Goal: Contribute content: Add original content to the website for others to see

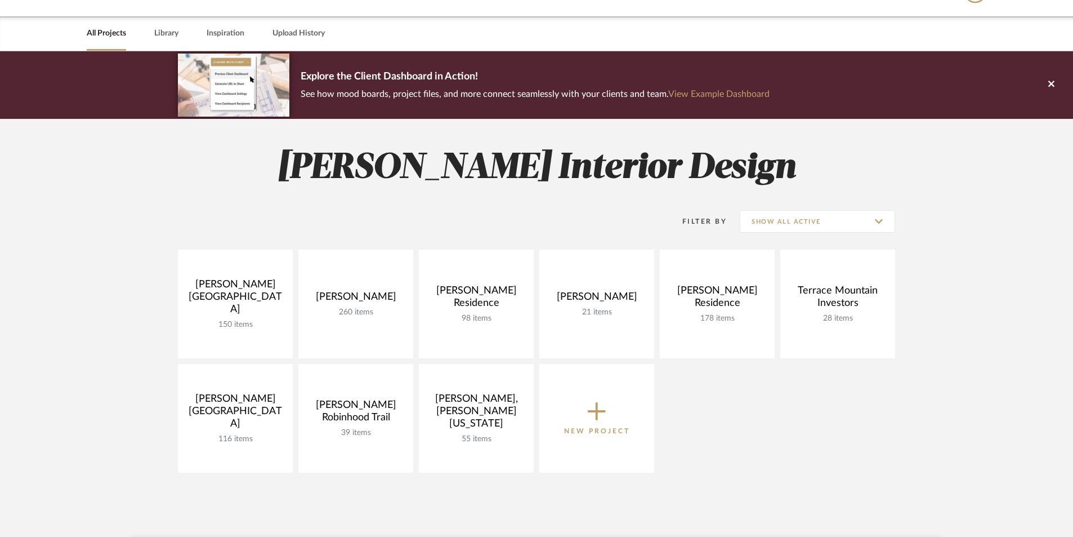
scroll to position [56, 0]
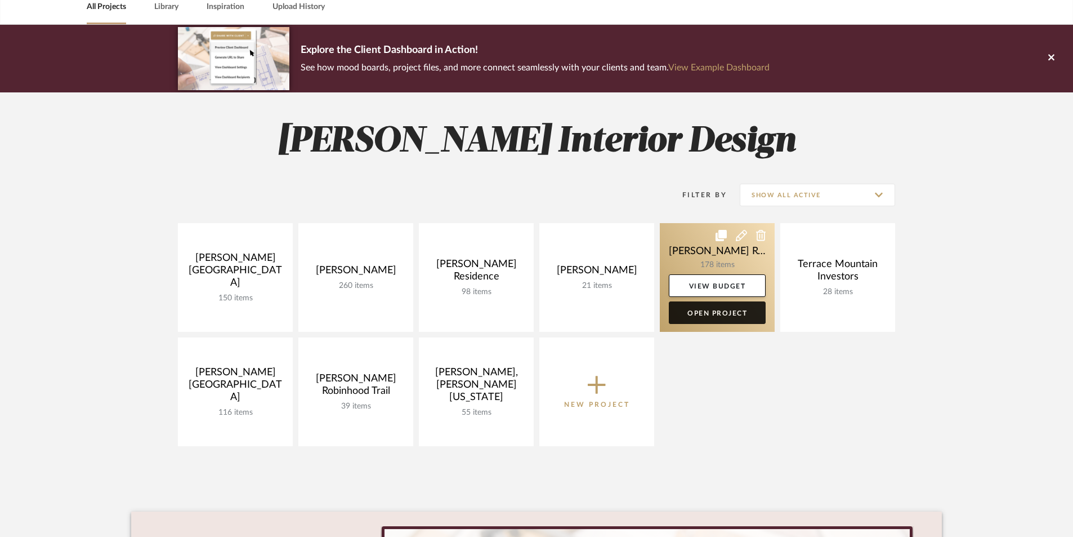
click at [723, 313] on link "Open Project" at bounding box center [717, 312] width 97 height 23
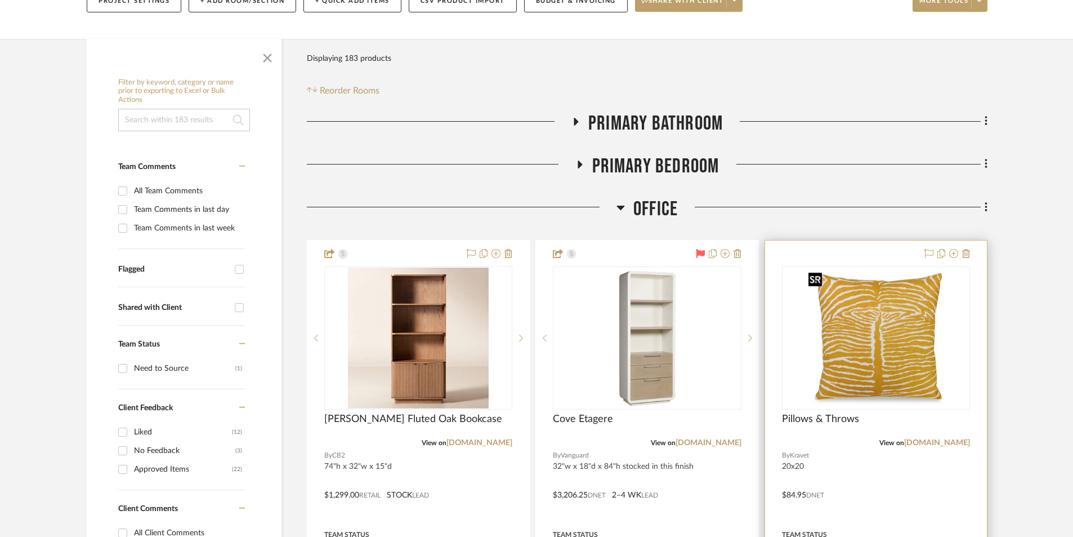
scroll to position [169, 0]
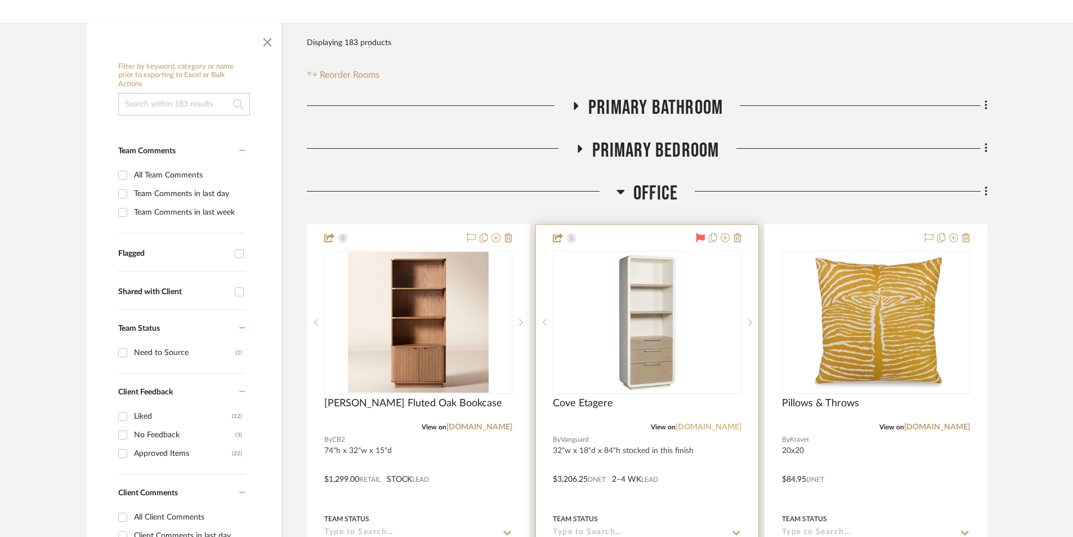
click at [698, 427] on link "[DOMAIN_NAME]" at bounding box center [709, 427] width 66 height 8
click at [271, 41] on span "button" at bounding box center [267, 39] width 27 height 27
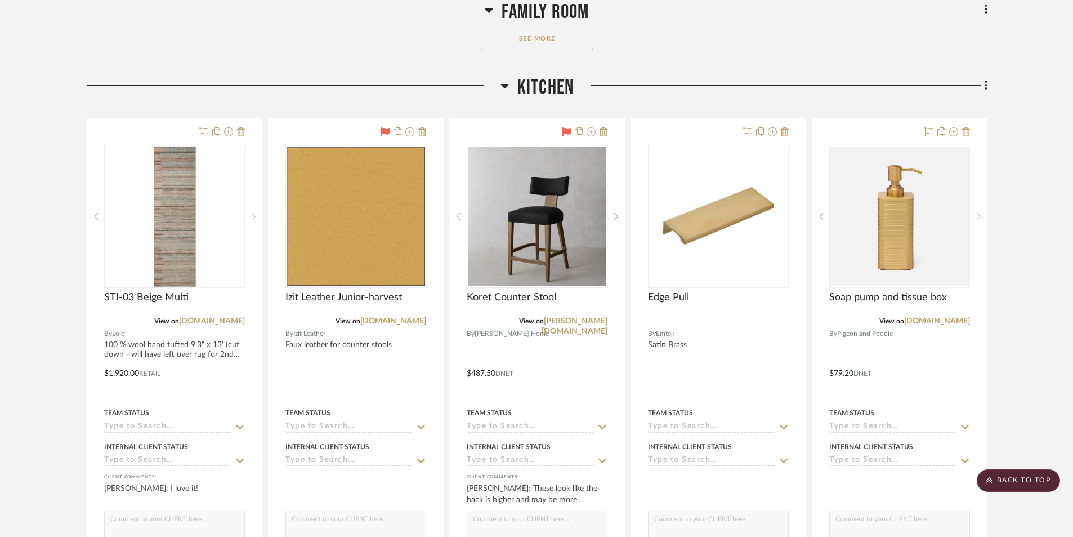
scroll to position [2084, 0]
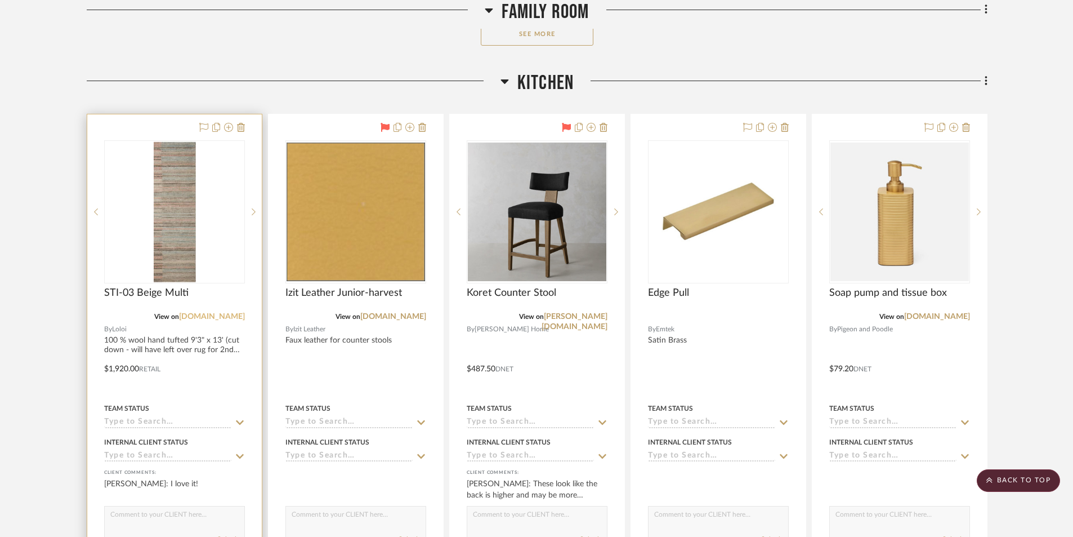
click at [207, 315] on link "[DOMAIN_NAME]" at bounding box center [212, 317] width 66 height 8
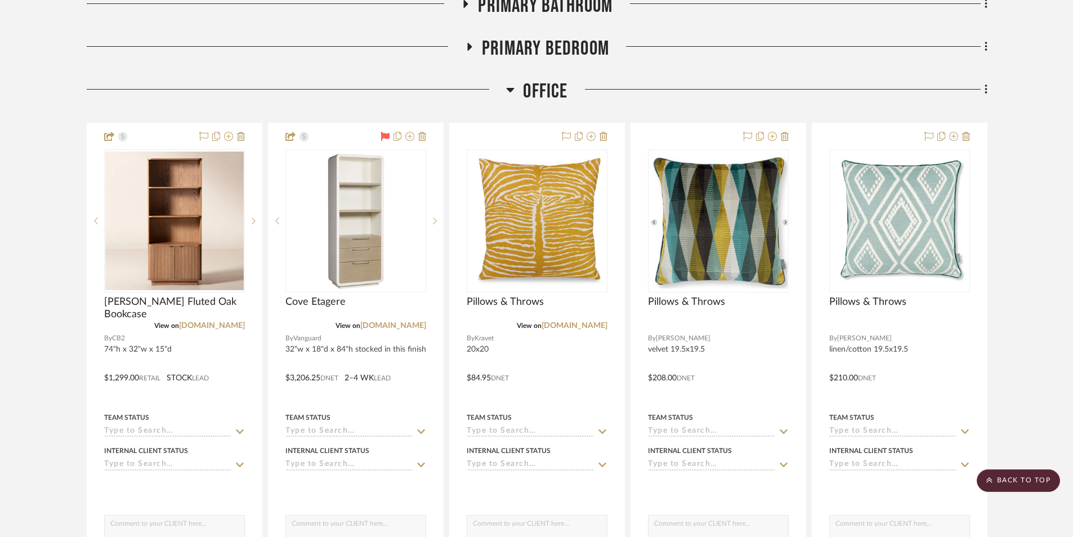
scroll to position [0, 0]
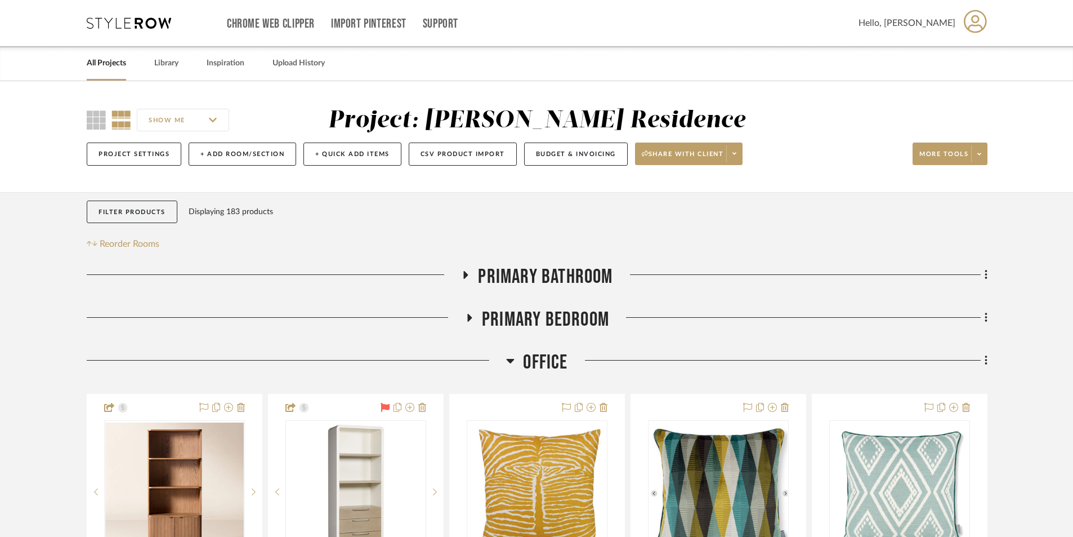
click at [122, 64] on link "All Projects" at bounding box center [106, 63] width 39 height 15
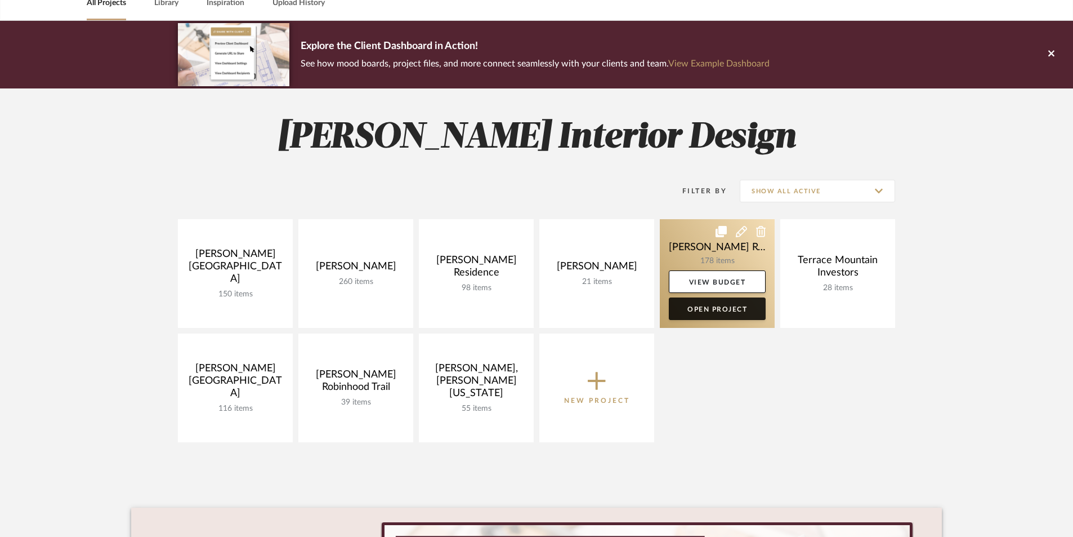
scroll to position [113, 0]
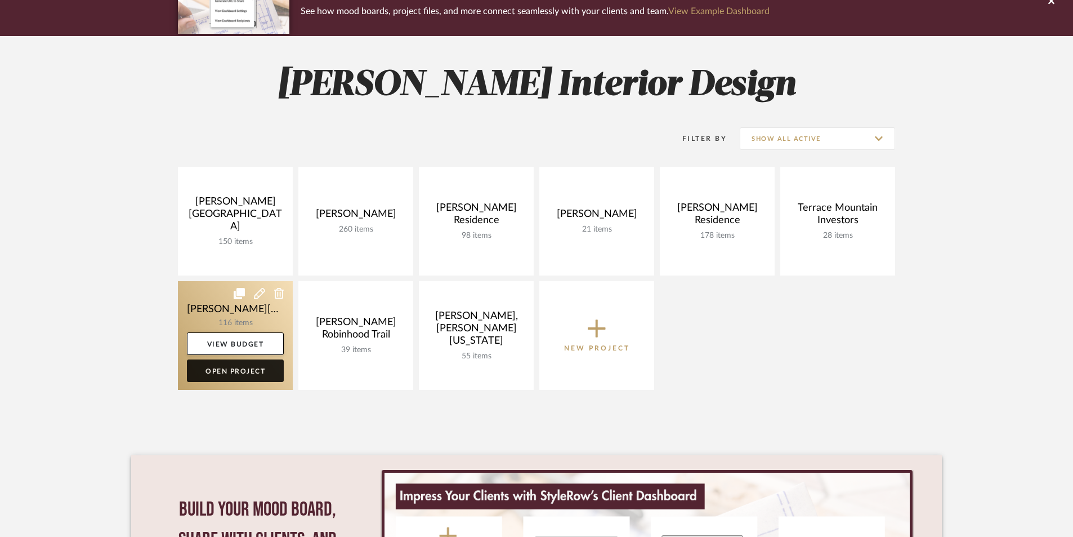
click at [234, 374] on link "Open Project" at bounding box center [235, 370] width 97 height 23
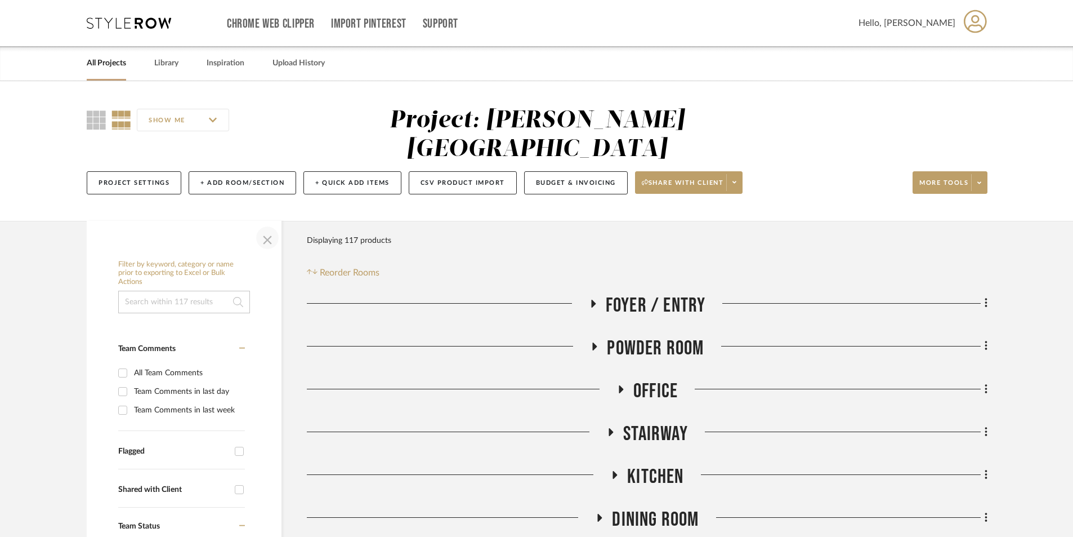
click at [265, 224] on span "button" at bounding box center [267, 237] width 27 height 27
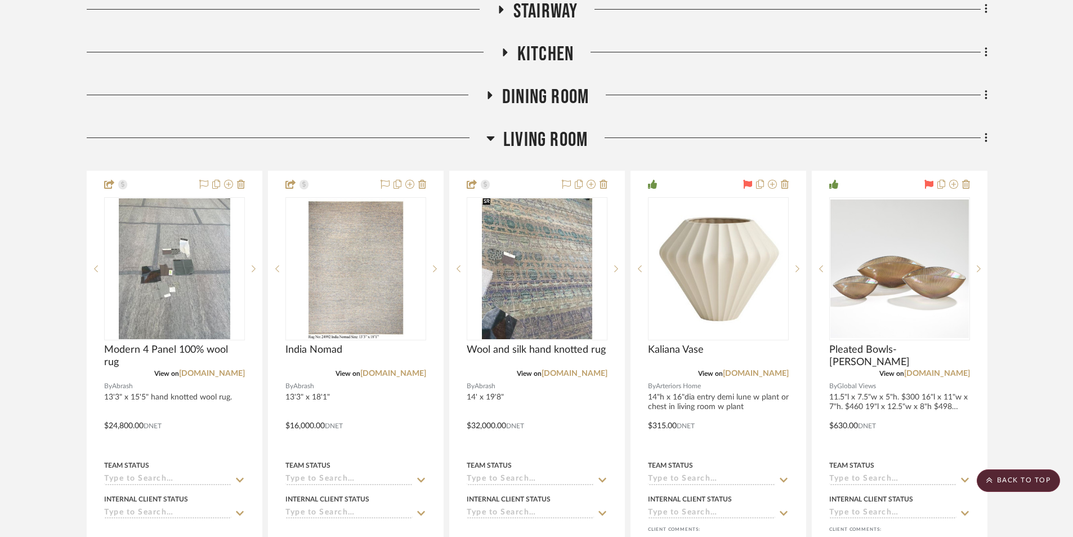
scroll to position [451, 0]
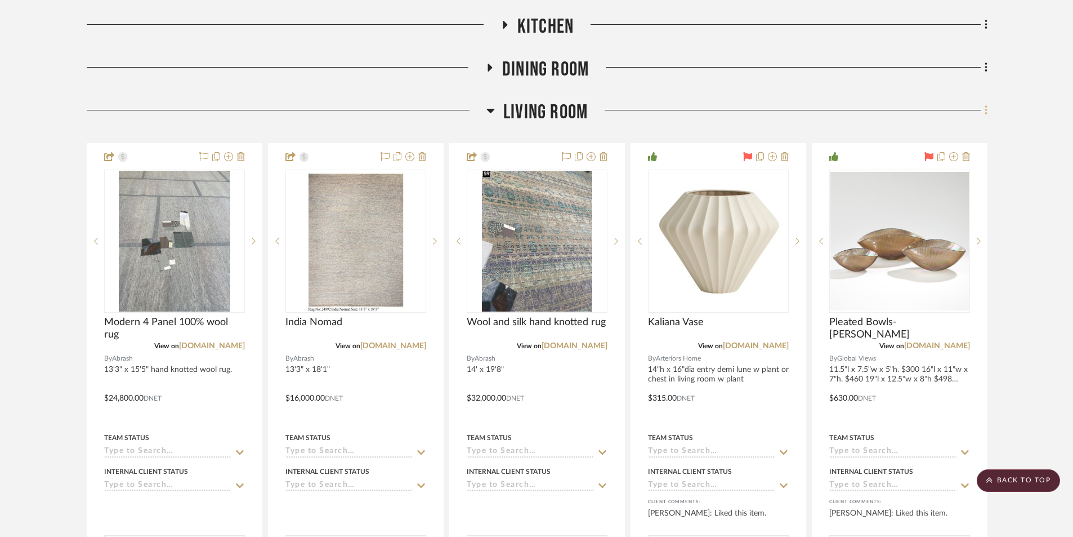
click at [985, 104] on icon at bounding box center [986, 110] width 3 height 12
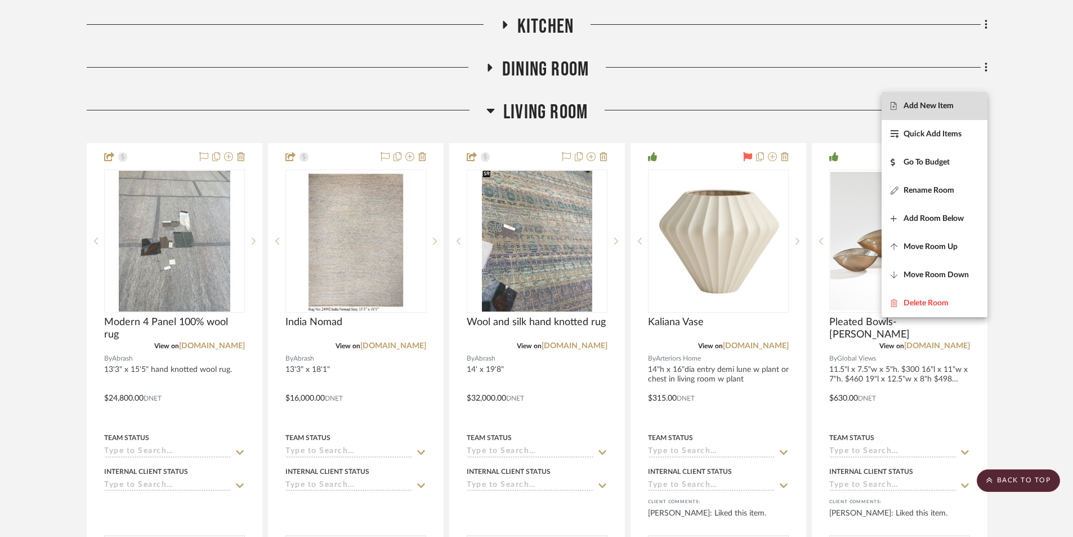
click at [940, 105] on span "Add New Item" at bounding box center [929, 106] width 50 height 10
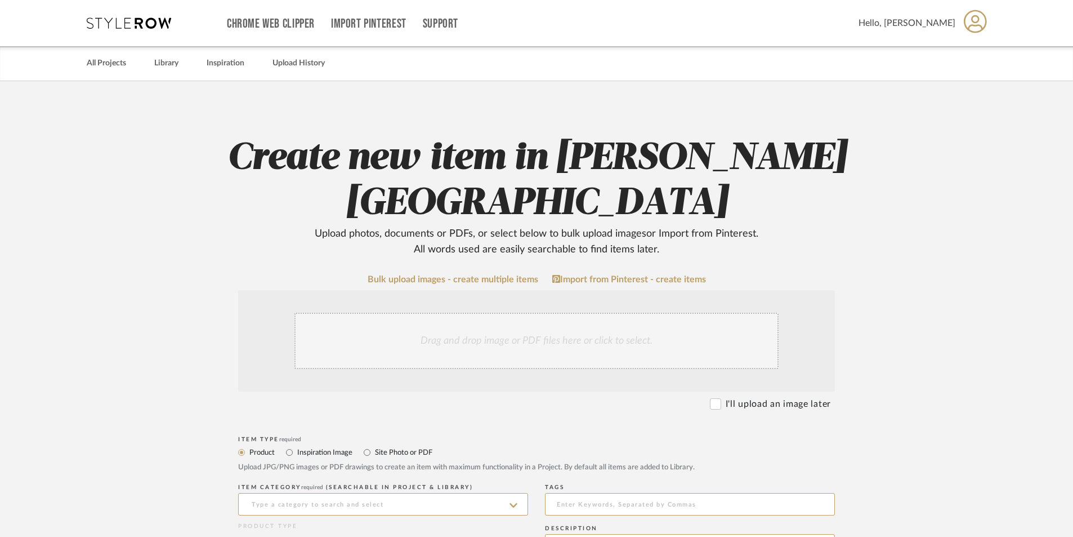
click at [425, 313] on div "Drag and drop image or PDF files here or click to select." at bounding box center [537, 341] width 484 height 56
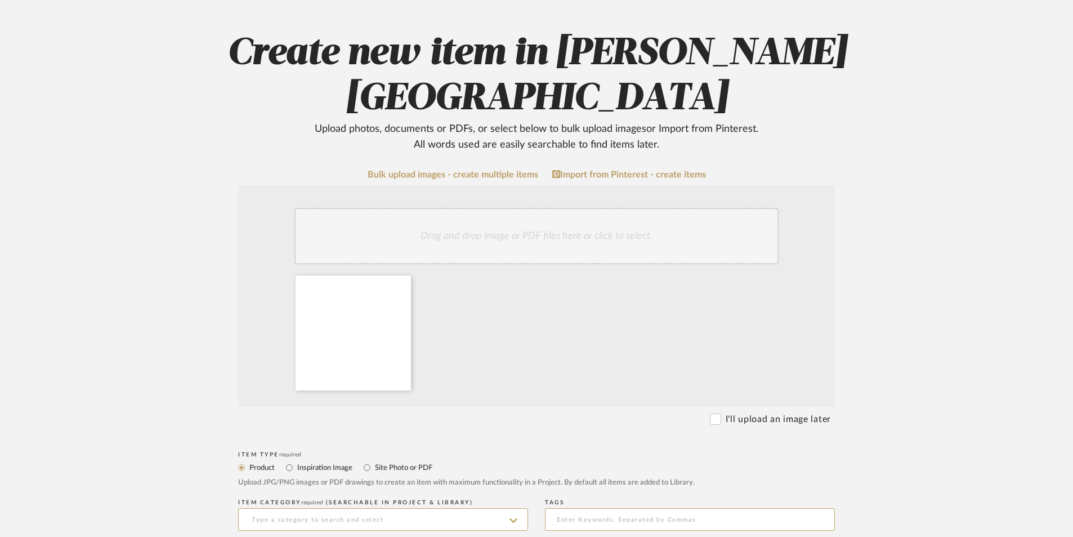
scroll to position [225, 0]
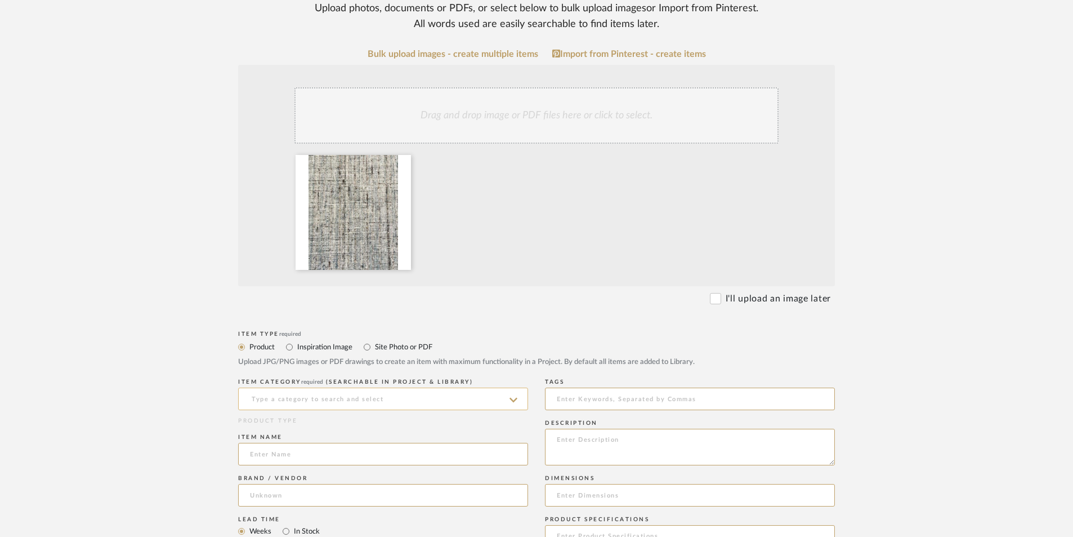
click at [315, 387] on input at bounding box center [383, 398] width 290 height 23
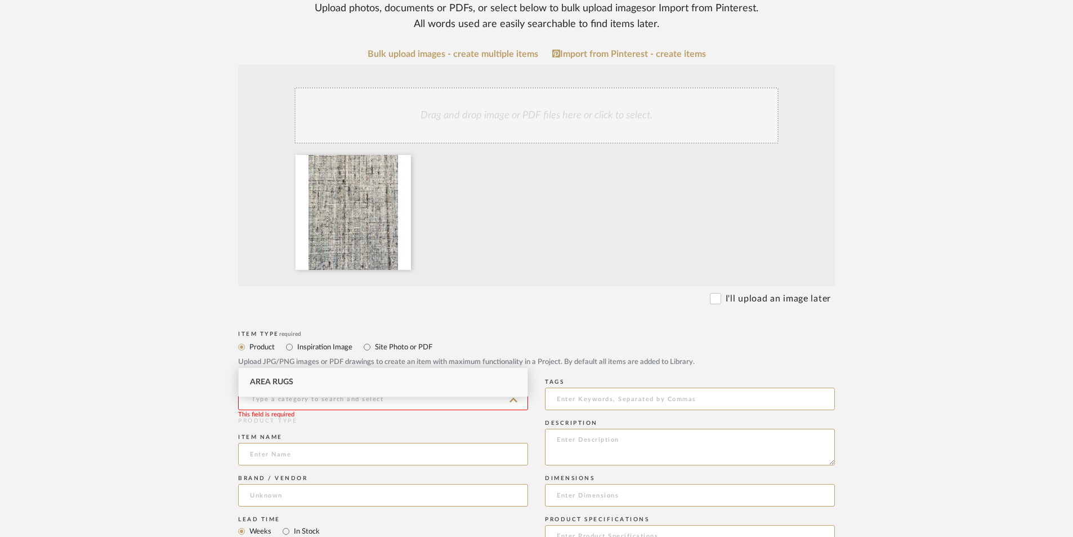
click at [302, 381] on div "Area Rugs" at bounding box center [383, 382] width 289 height 29
type input "Area Rugs"
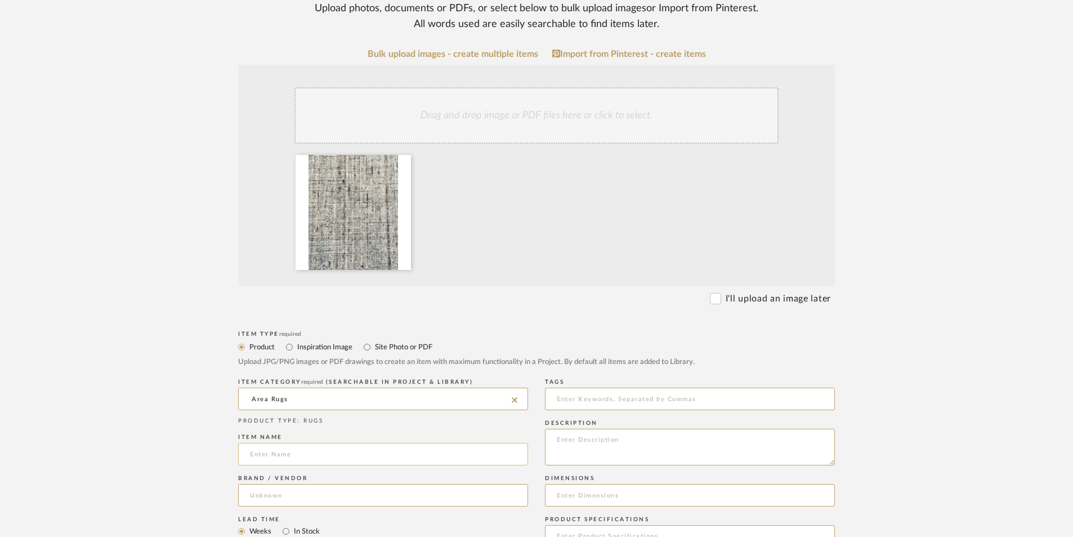
click at [275, 443] on input at bounding box center [383, 454] width 290 height 23
type input "[PERSON_NAME] [PERSON_NAME]"
click at [274, 484] on input at bounding box center [383, 495] width 290 height 23
type input "Interior Resources"
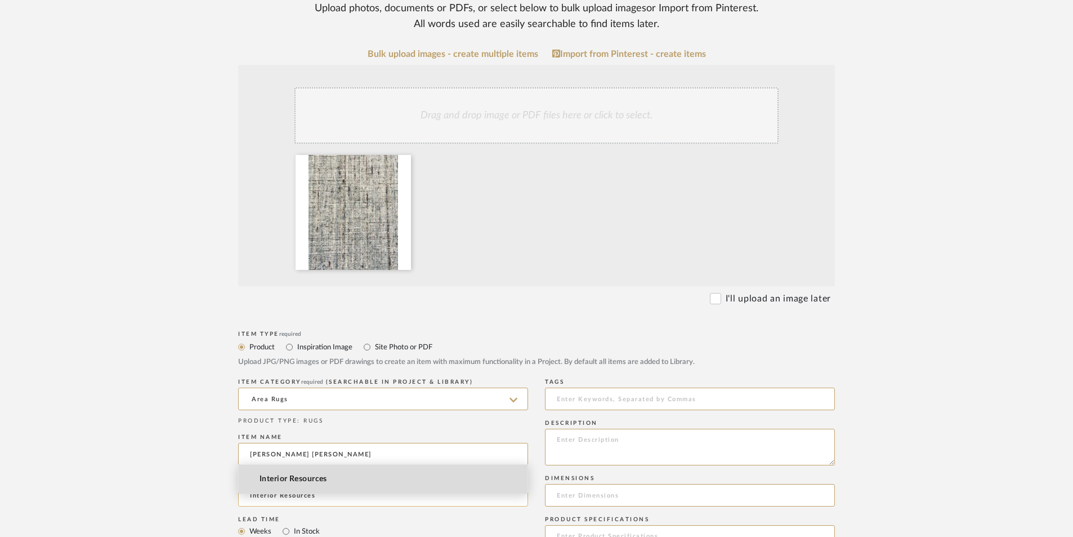
drag, startPoint x: 324, startPoint y: 475, endPoint x: 329, endPoint y: 439, distance: 37.0
click at [324, 474] on mat-option "Interior Resources" at bounding box center [383, 479] width 289 height 29
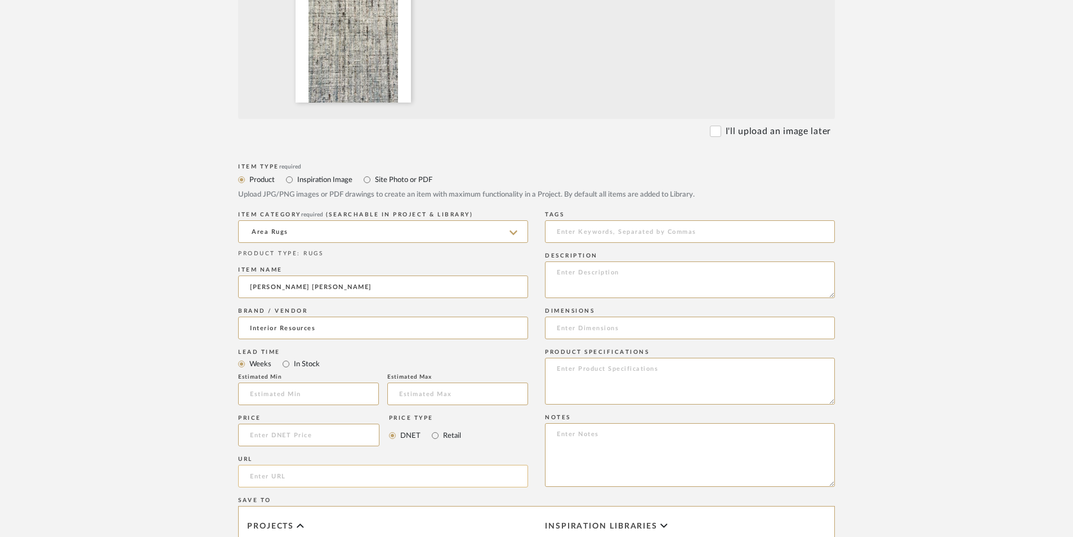
scroll to position [394, 0]
click at [575, 356] on textarea at bounding box center [690, 379] width 290 height 47
drag, startPoint x: 555, startPoint y: 322, endPoint x: 726, endPoint y: 323, distance: 171.8
click at [726, 356] on textarea "13' x 18'6" Wool/polyester blend carpet rug" at bounding box center [690, 379] width 290 height 47
type textarea "13' x 18'6" Wool/polyester blend carpet rug"
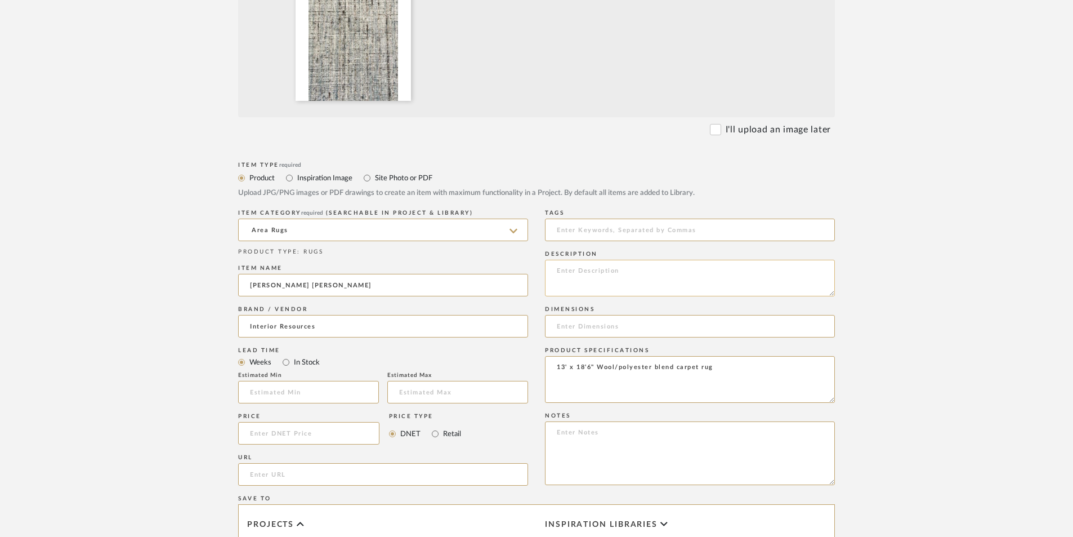
click at [566, 260] on textarea at bounding box center [690, 278] width 290 height 37
paste textarea "13' x 18'6" Wool/polyester blend carpet rug"
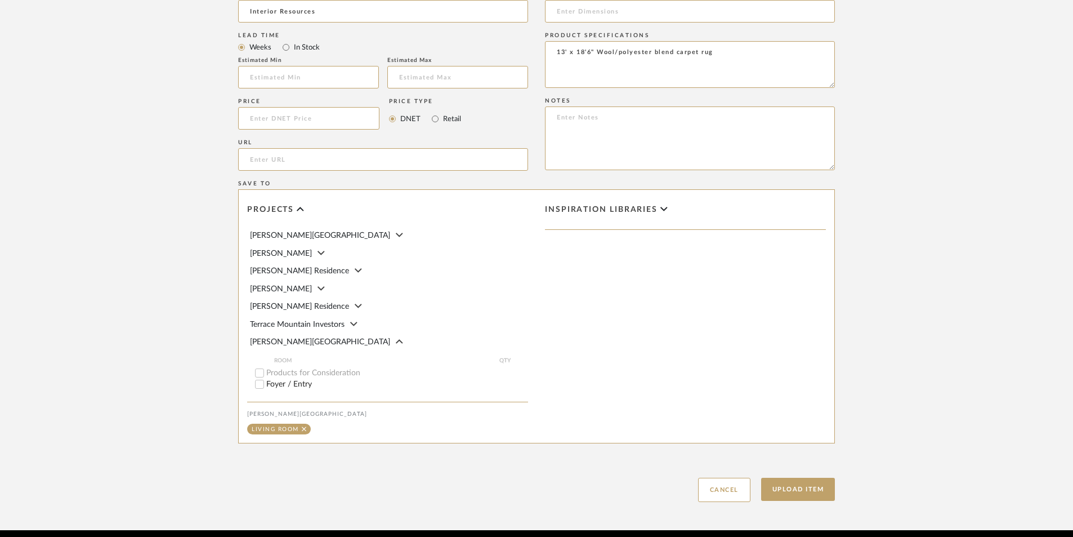
scroll to position [113, 0]
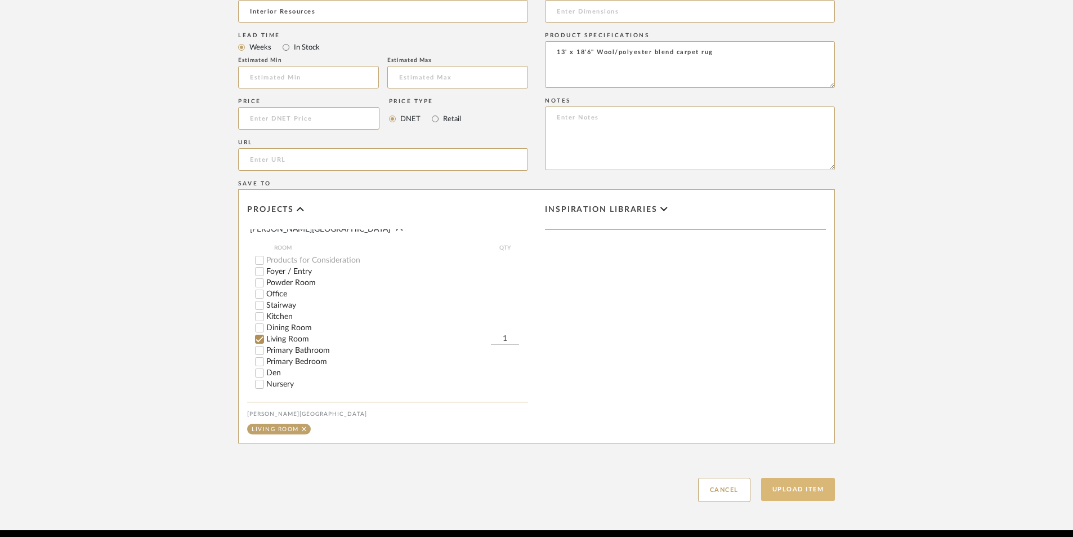
type textarea "13' x 18'6" Wool/polyester blend carpet rug"
click at [795, 478] on button "Upload Item" at bounding box center [798, 489] width 74 height 23
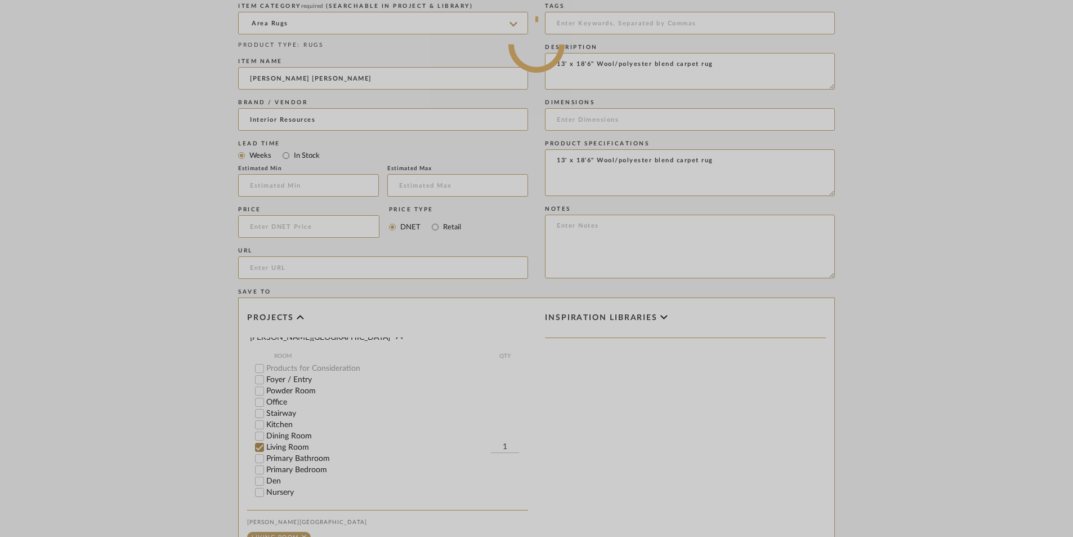
scroll to position [596, 0]
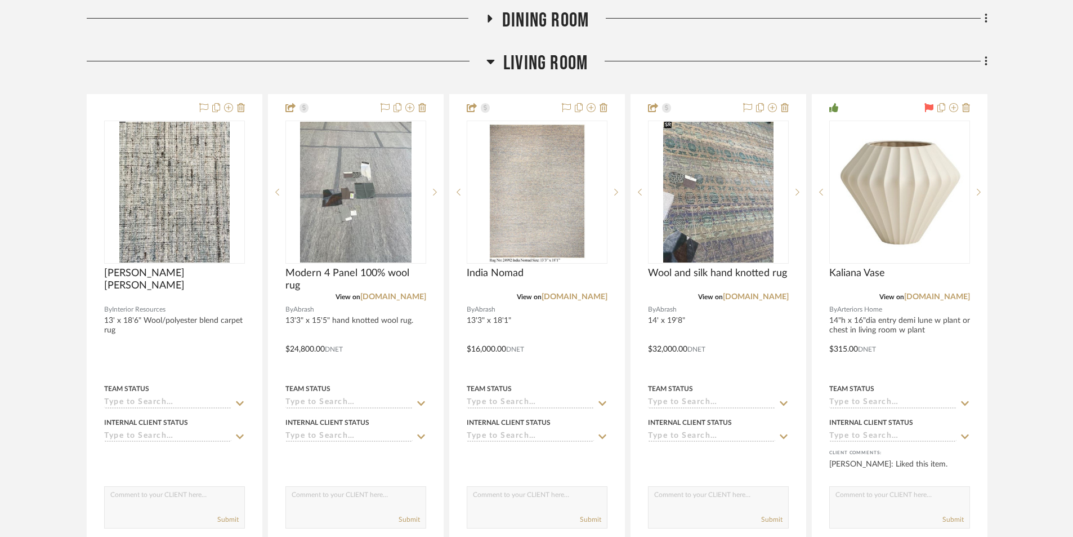
scroll to position [522, 0]
